Goal: Information Seeking & Learning: Learn about a topic

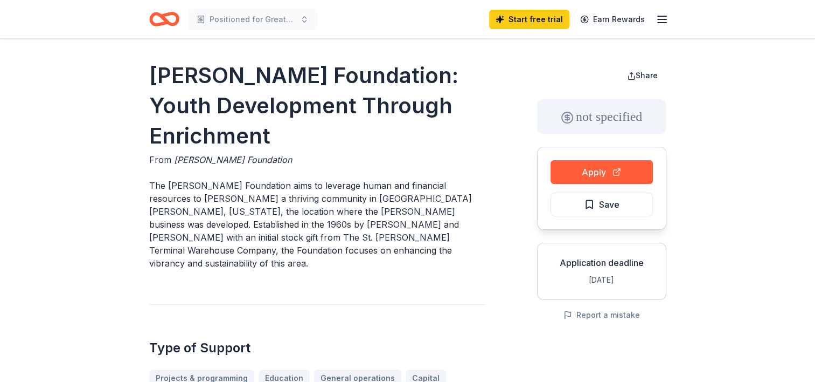
click at [171, 17] on icon "Home" at bounding box center [164, 18] width 30 height 25
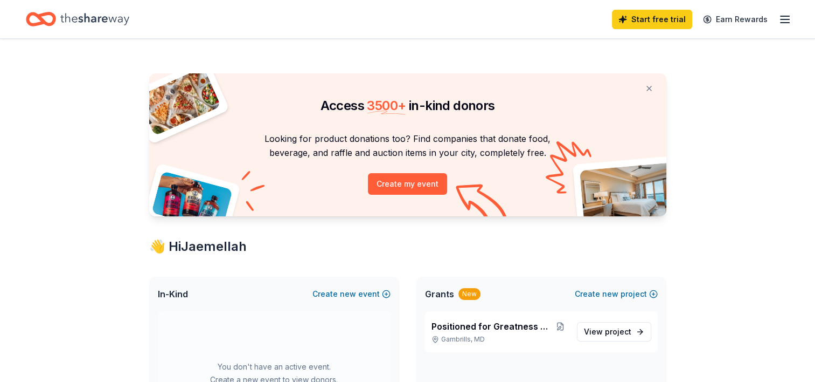
scroll to position [108, 0]
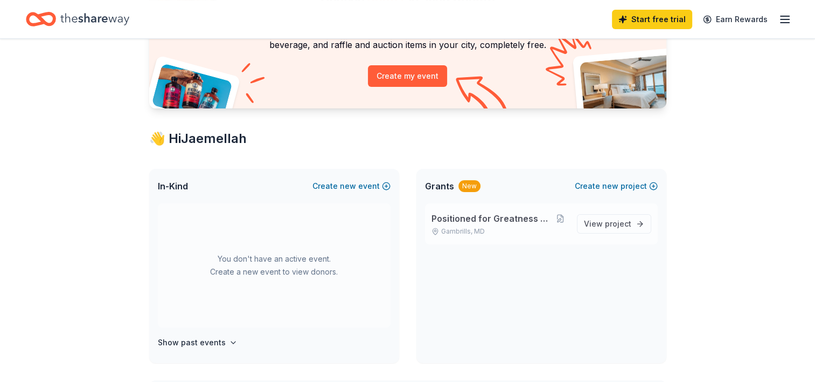
click at [508, 219] on span "Positioned for Greatness Youth Program" at bounding box center [493, 218] width 122 height 13
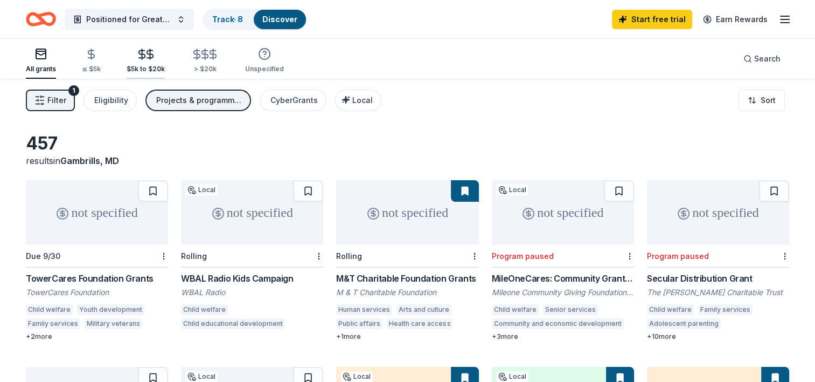
click at [144, 58] on icon "button" at bounding box center [150, 54] width 12 height 12
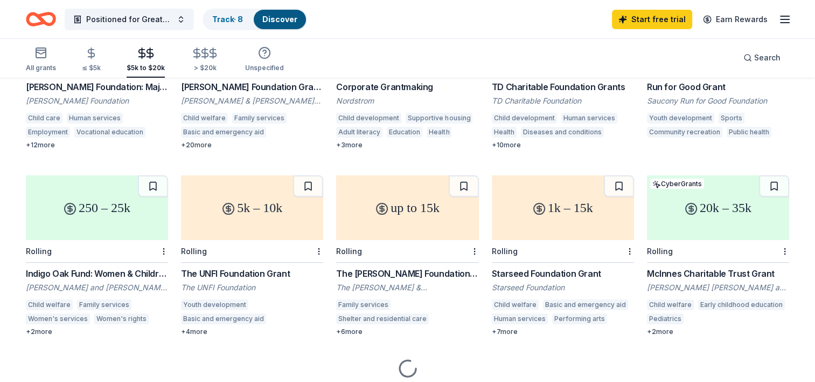
scroll to position [216, 0]
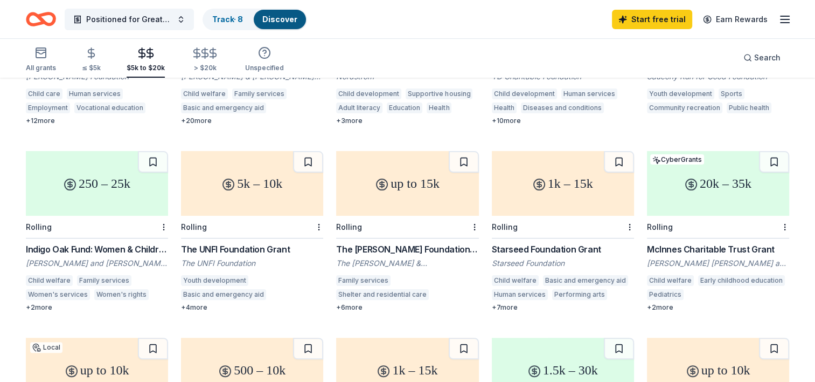
click at [253, 182] on div "5k – 10k" at bounding box center [252, 183] width 142 height 65
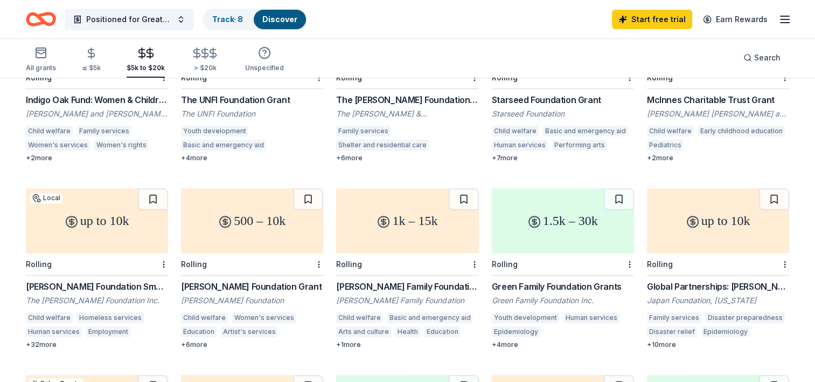
scroll to position [377, 0]
